Goal: Task Accomplishment & Management: Manage account settings

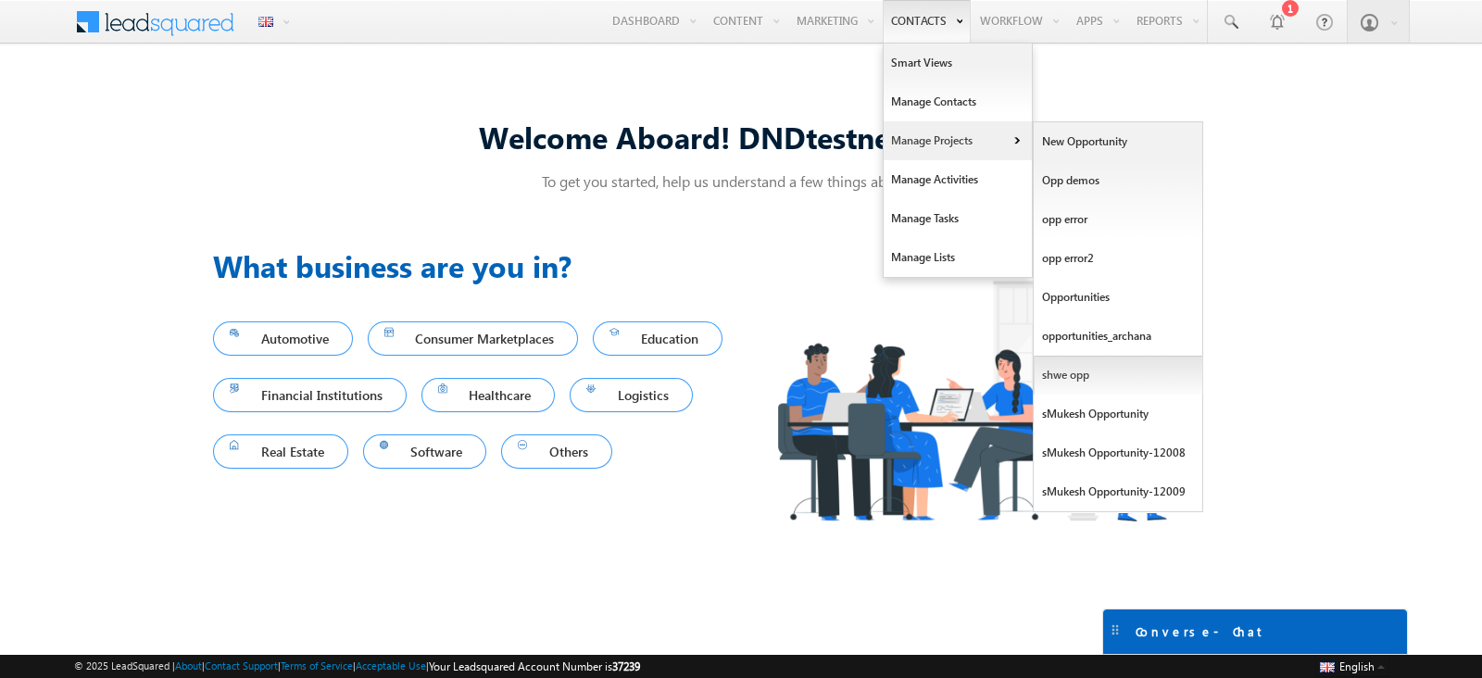
click at [1074, 368] on link "shwe opp" at bounding box center [1119, 375] width 170 height 39
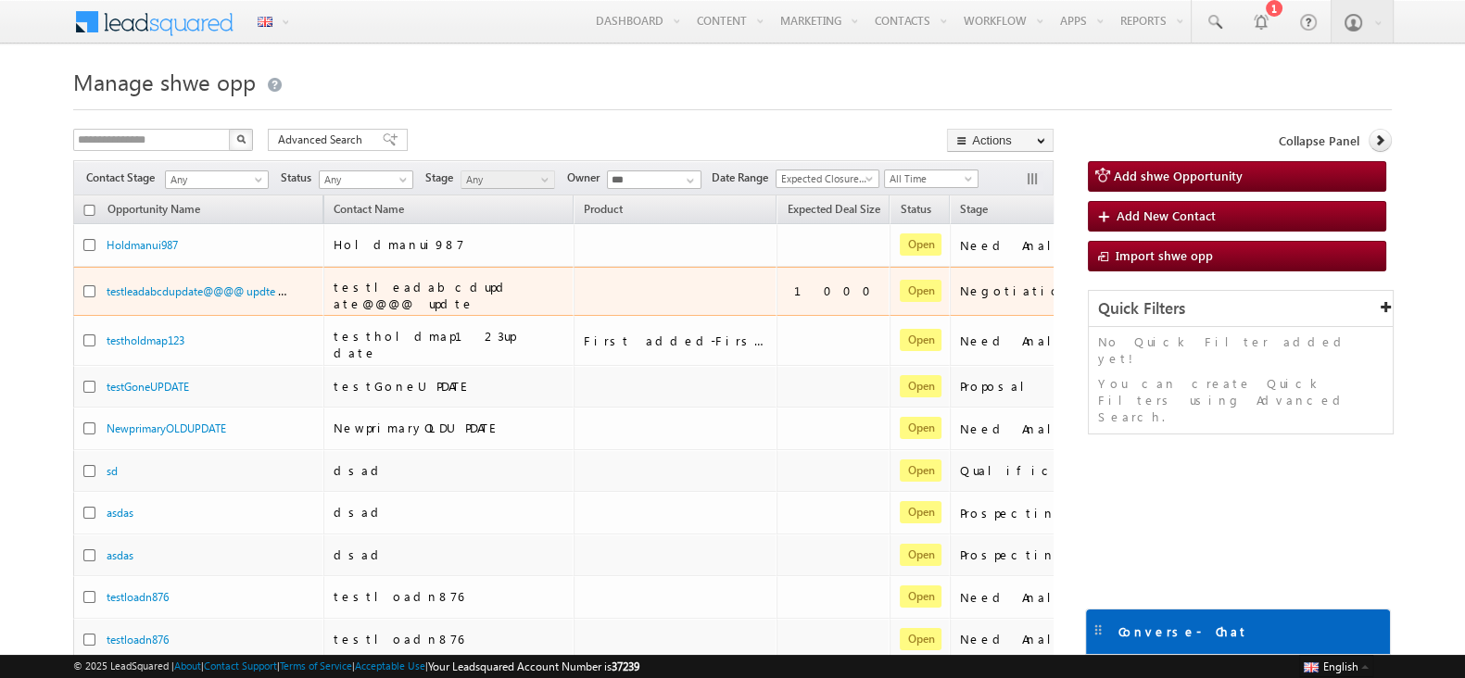
scroll to position [50, 0]
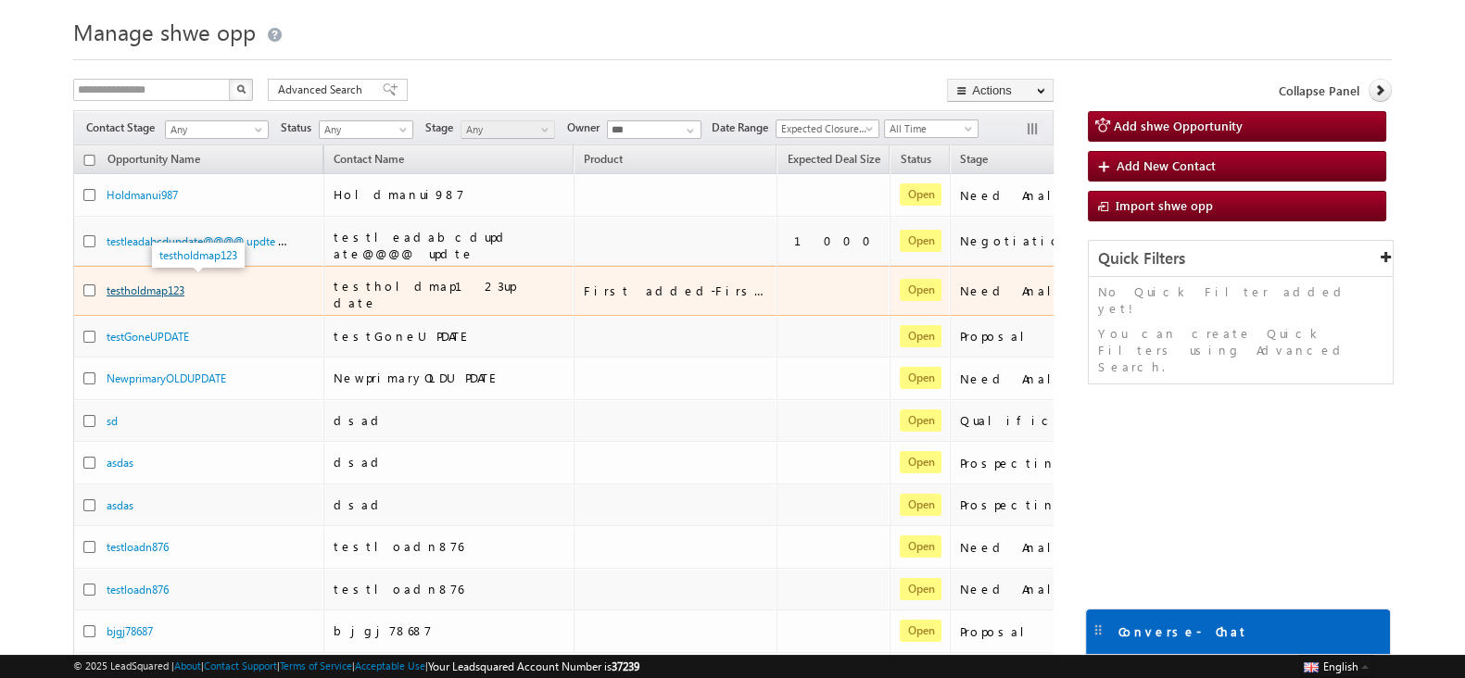
click at [145, 285] on link "testholdmap123" at bounding box center [146, 290] width 78 height 14
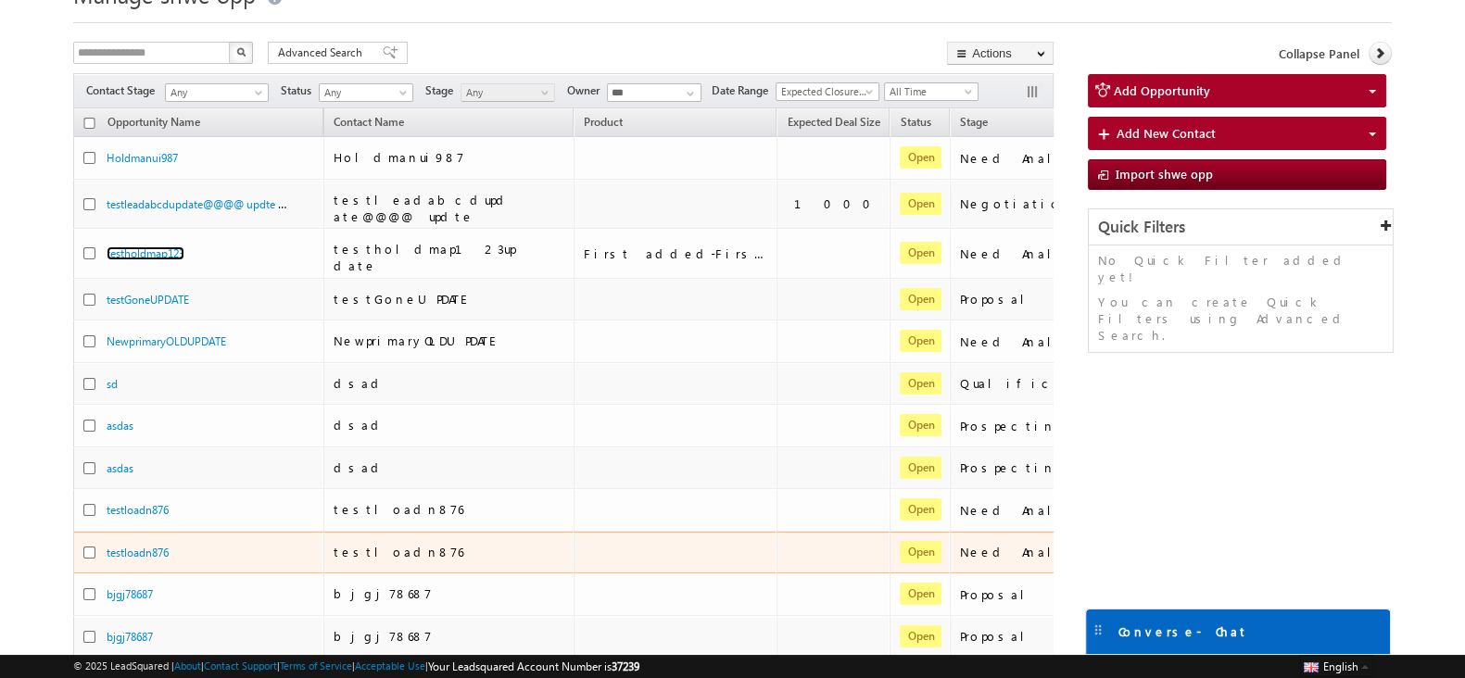
scroll to position [0, 0]
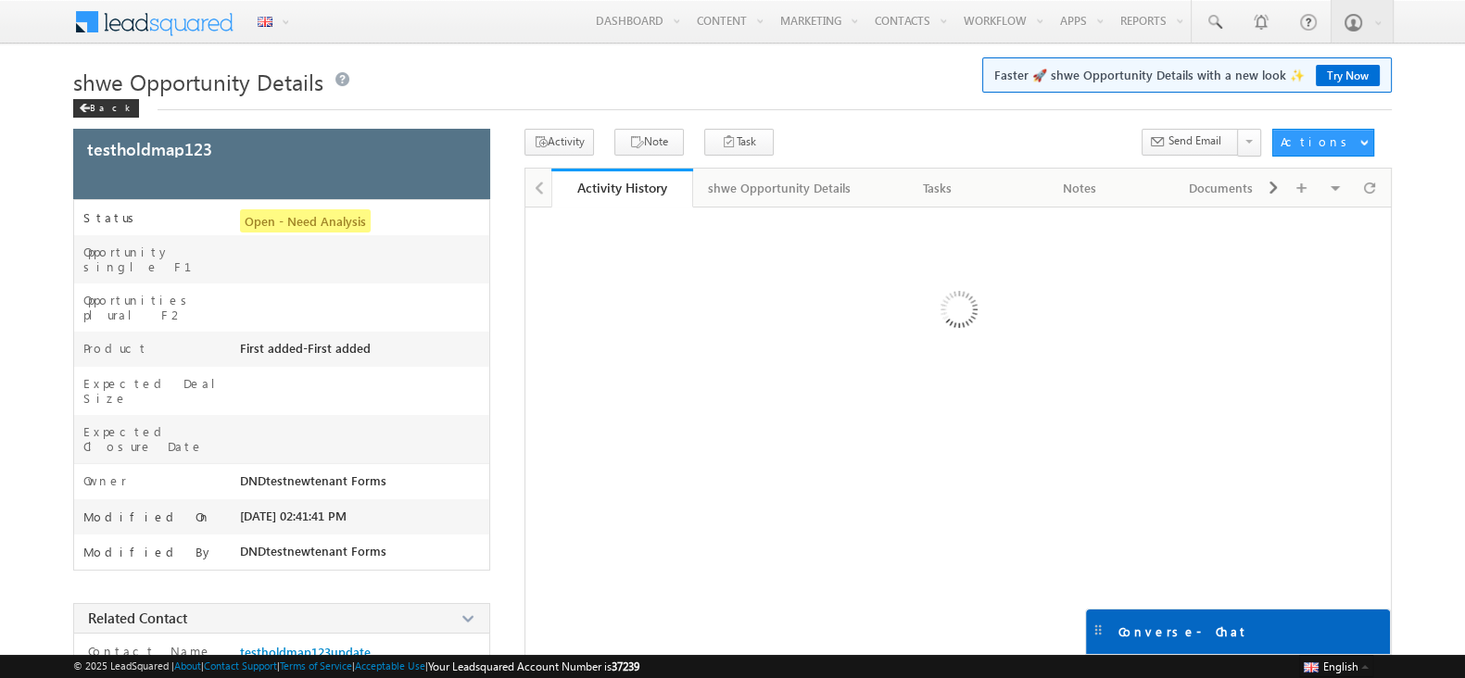
drag, startPoint x: 0, startPoint y: 0, endPoint x: 628, endPoint y: 71, distance: 632.1
click at [628, 71] on h1 "shwe Opportunity Details Faster 🚀 shwe Opportunity Details with a new look ✨ Tr…" at bounding box center [732, 80] width 1318 height 36
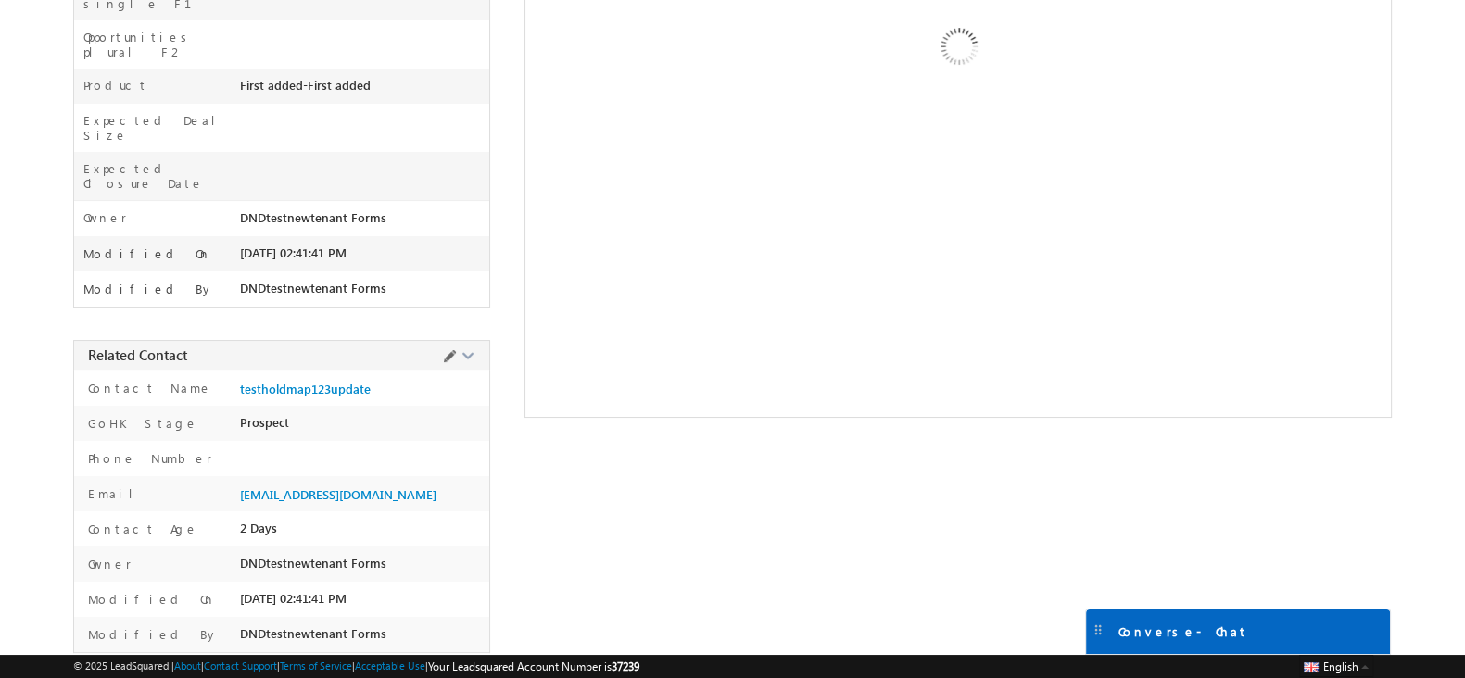
click at [443, 346] on span at bounding box center [449, 356] width 20 height 20
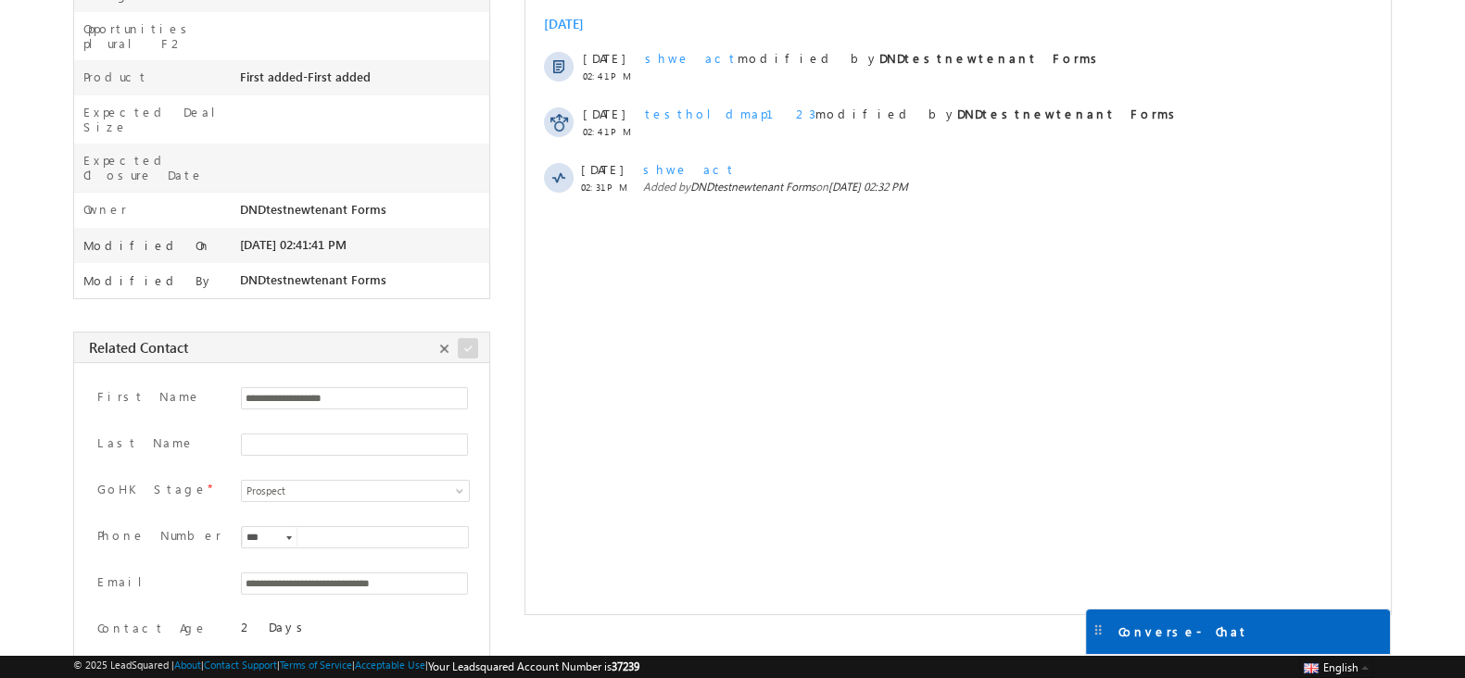
scroll to position [255, 0]
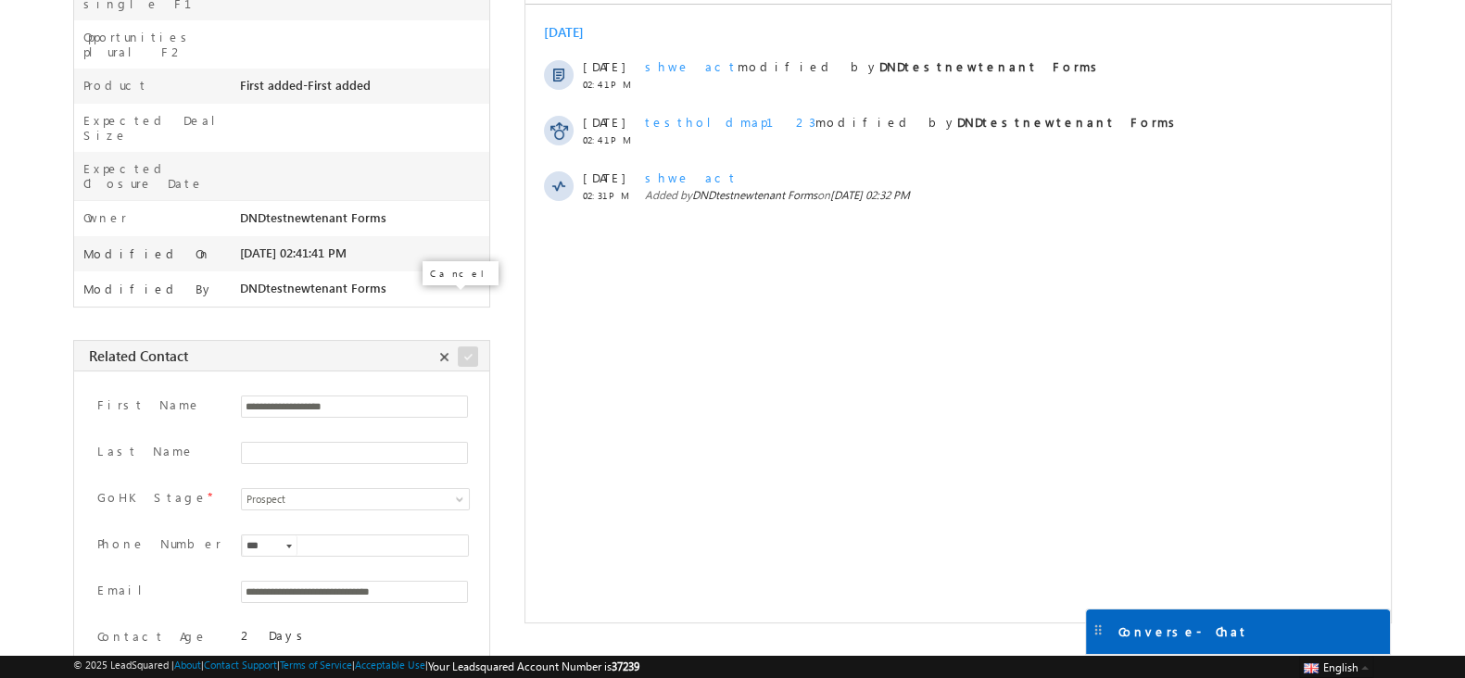
click at [443, 346] on span at bounding box center [444, 356] width 20 height 20
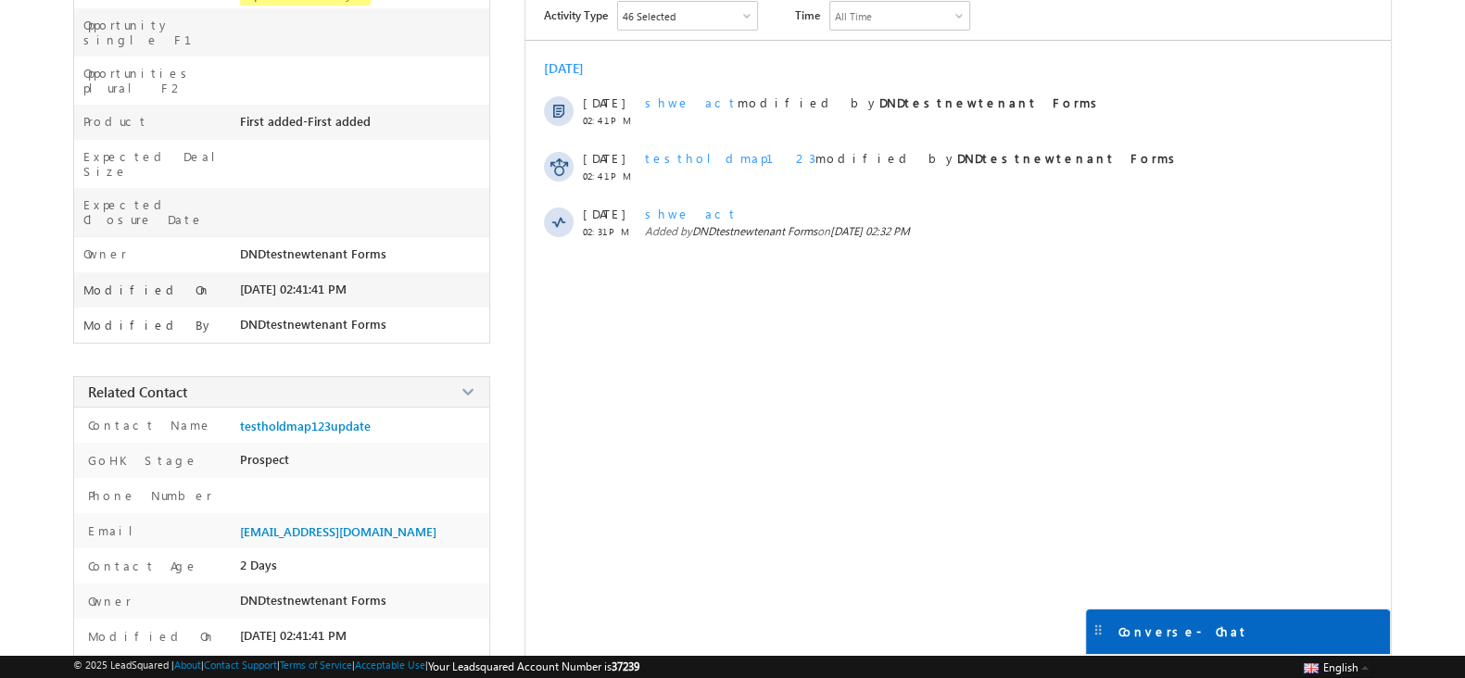
scroll to position [220, 0]
click at [448, 382] on span at bounding box center [449, 392] width 20 height 20
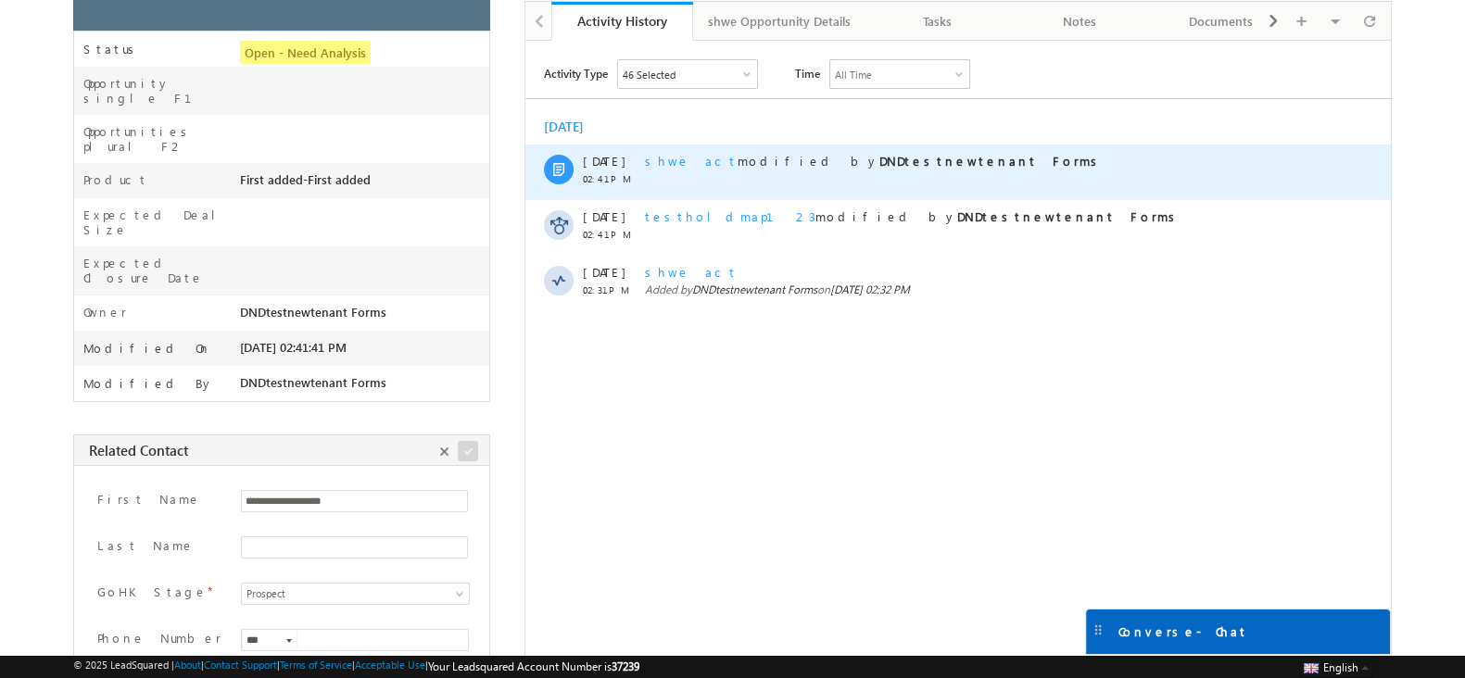
scroll to position [0, 0]
